Goal: Task Accomplishment & Management: Manage account settings

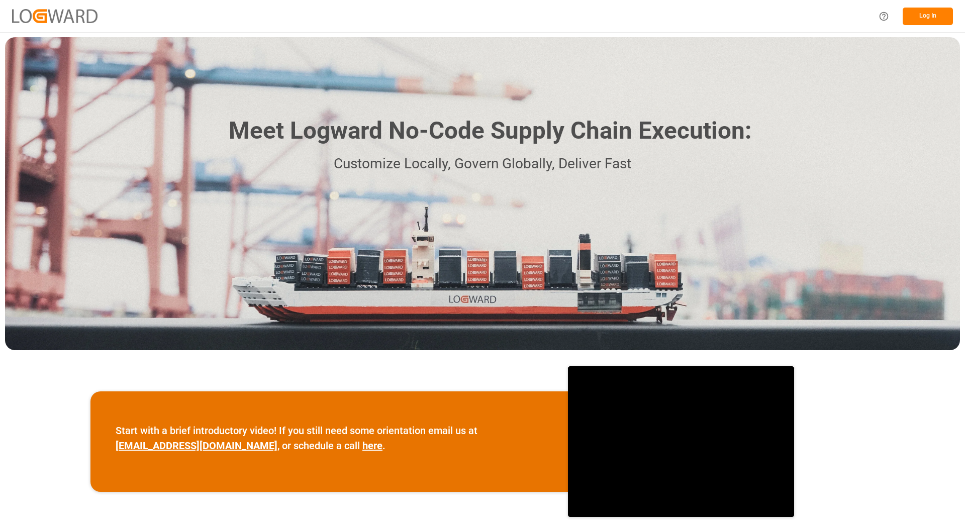
click at [940, 19] on button "Log In" at bounding box center [928, 17] width 50 height 18
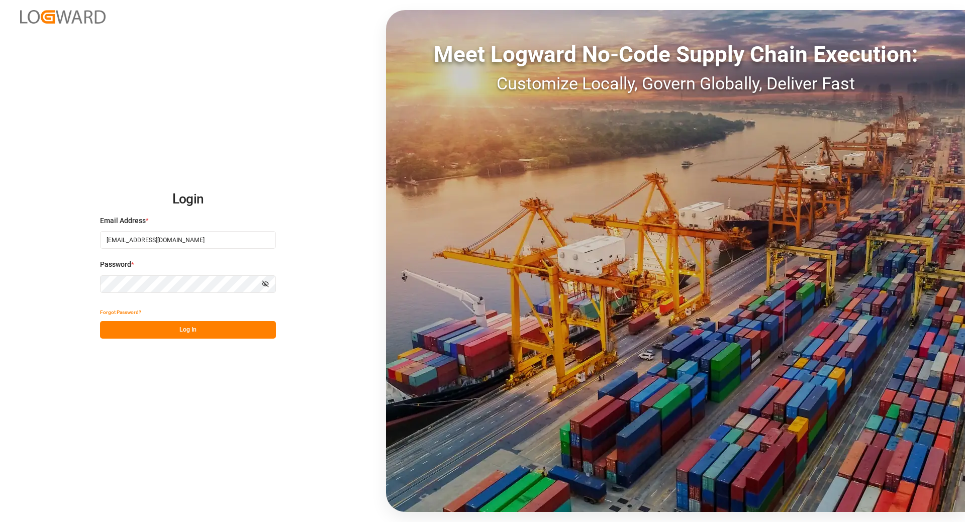
click at [161, 328] on button "Log In" at bounding box center [188, 330] width 176 height 18
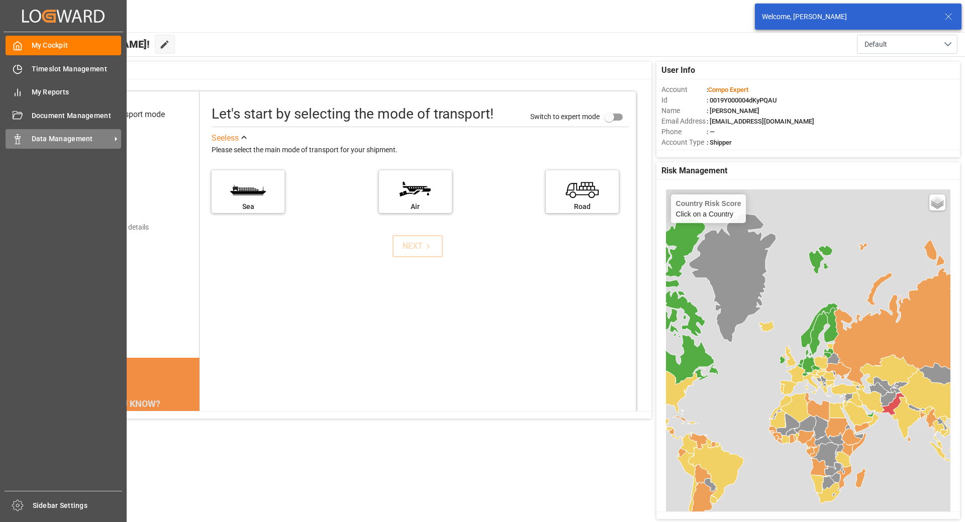
click at [52, 132] on div "Data Management Data Management" at bounding box center [64, 139] width 116 height 20
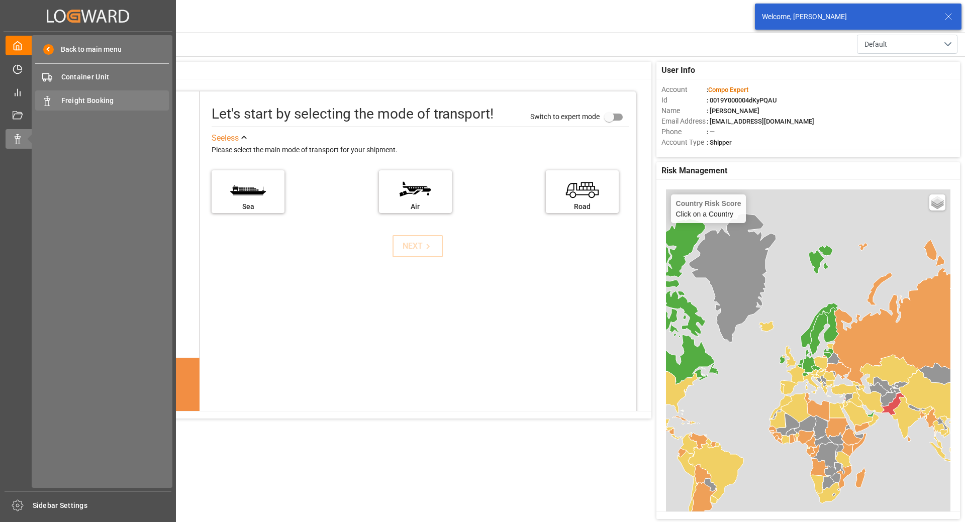
click at [93, 93] on div "Freight Booking Freight Booking" at bounding box center [102, 100] width 134 height 20
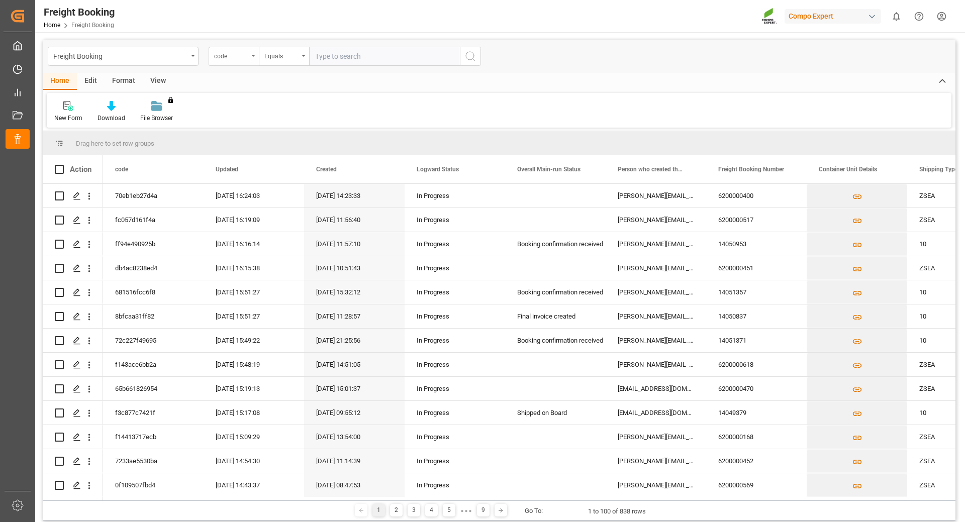
click at [249, 57] on div "code" at bounding box center [234, 56] width 50 height 19
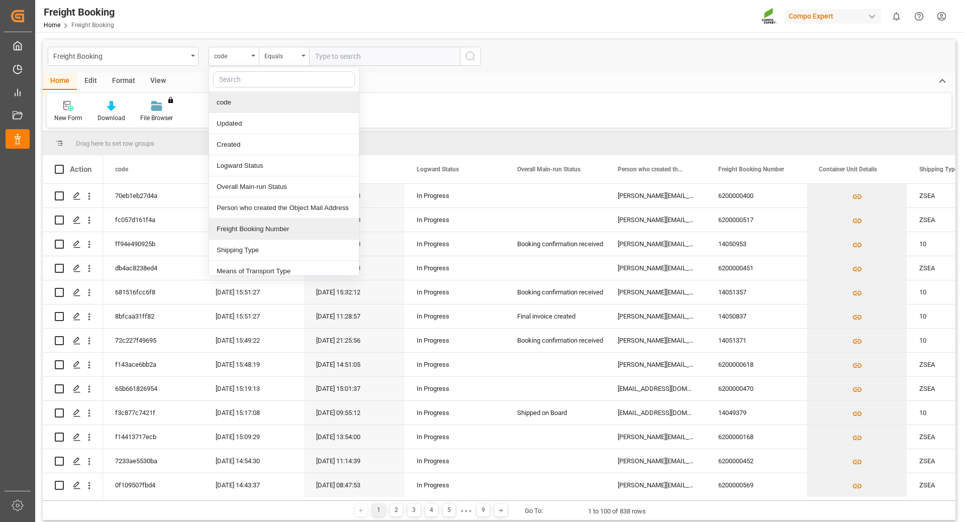
click at [268, 231] on div "Freight Booking Number" at bounding box center [284, 229] width 150 height 21
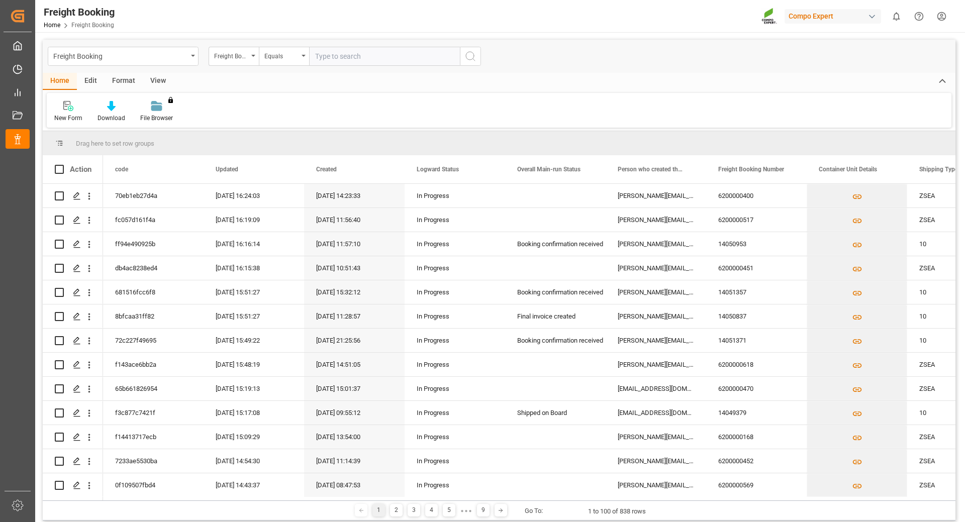
click at [360, 53] on input "text" at bounding box center [384, 56] width 151 height 19
paste input "6200000411"
type input "6200000411"
click at [474, 52] on icon "search button" at bounding box center [470, 56] width 12 height 12
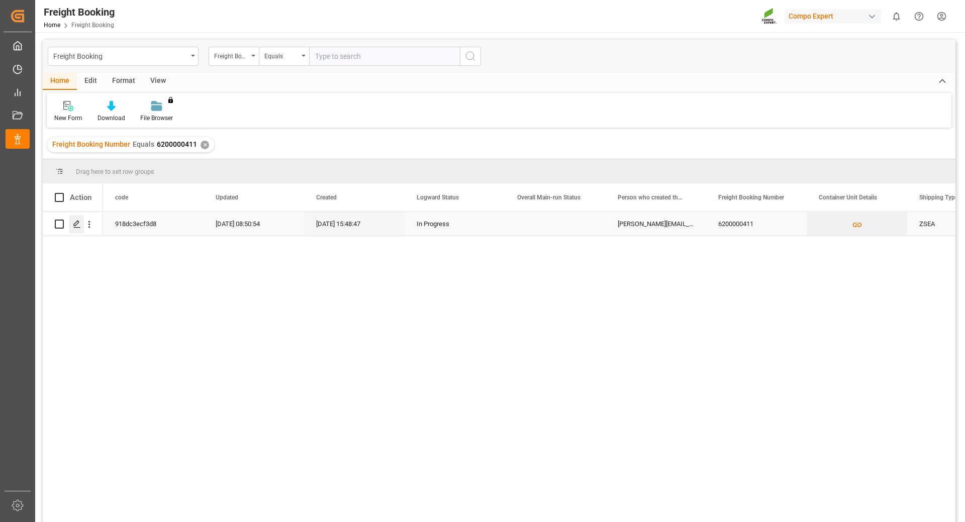
click at [75, 221] on icon "Press SPACE to select this row." at bounding box center [77, 224] width 8 height 8
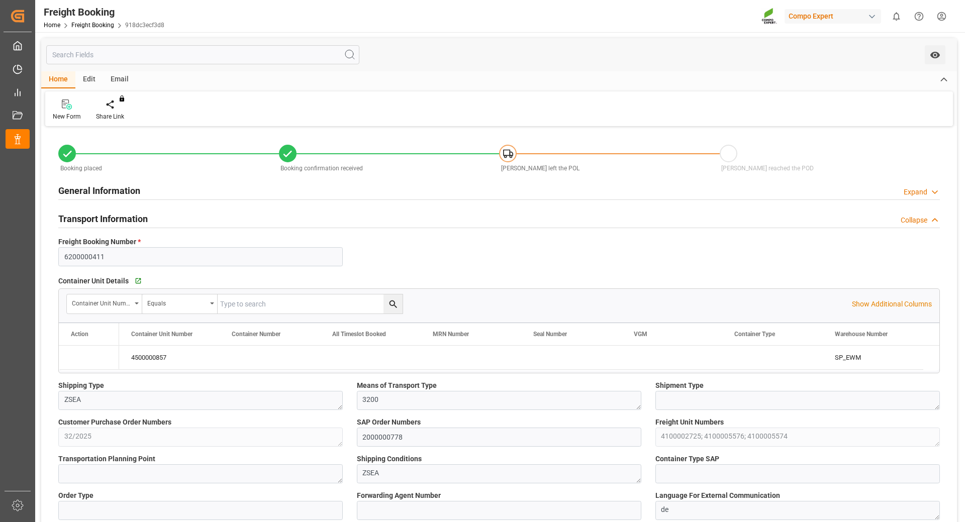
type input "Hapag [PERSON_NAME]"
type input "Hapag Lloyd Aktiengesellschaft"
type input "9723277"
type input "9974541"
type input "BEANR"
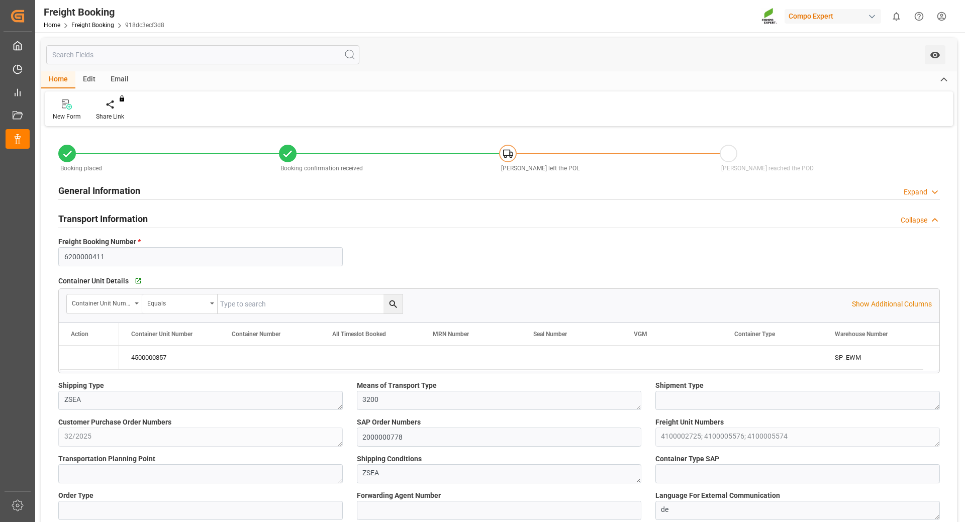
type input "ECPSJ"
type input "0"
type input "28524"
type input "[DATE] 01:00"
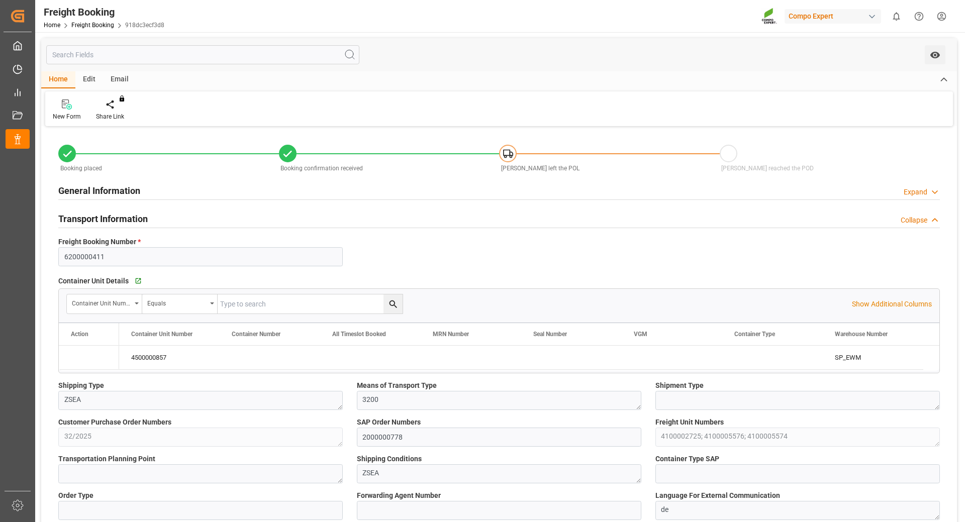
type input "[DATE] 06:00"
type input "[DATE] 12:00"
type input "[DATE] 15:48"
type input "[DATE] 16:09"
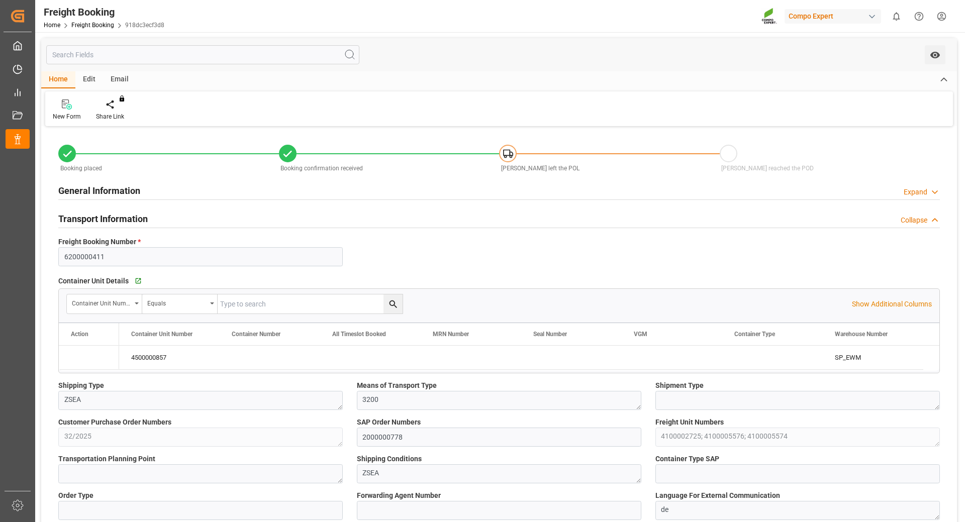
type input "[DATE] 16:09"
type input "[DATE] 10:59"
click at [941, 17] on html "Created by potrace 1.15, written by [PERSON_NAME] [DATE]-[DATE] Created by potr…" at bounding box center [482, 261] width 965 height 522
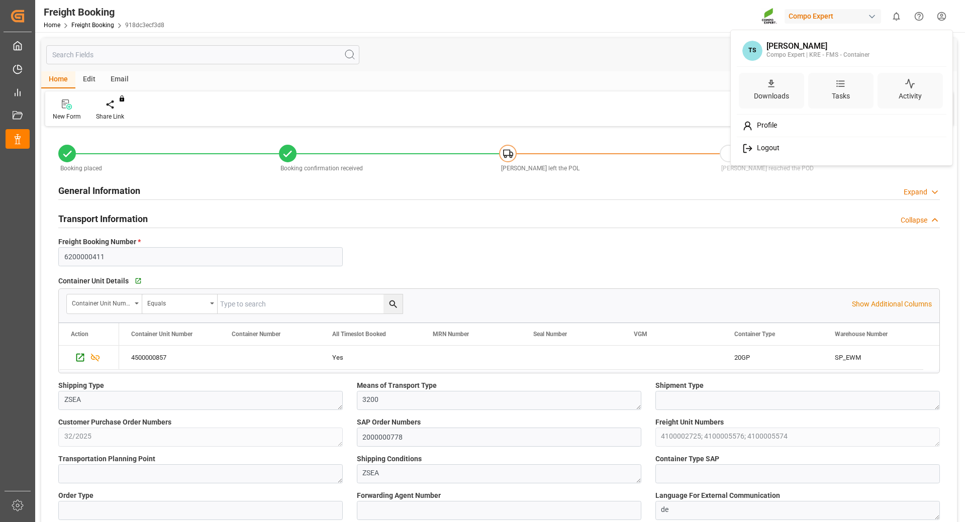
click at [767, 153] on div "Logout" at bounding box center [842, 148] width 206 height 19
